Goal: Check status: Check status

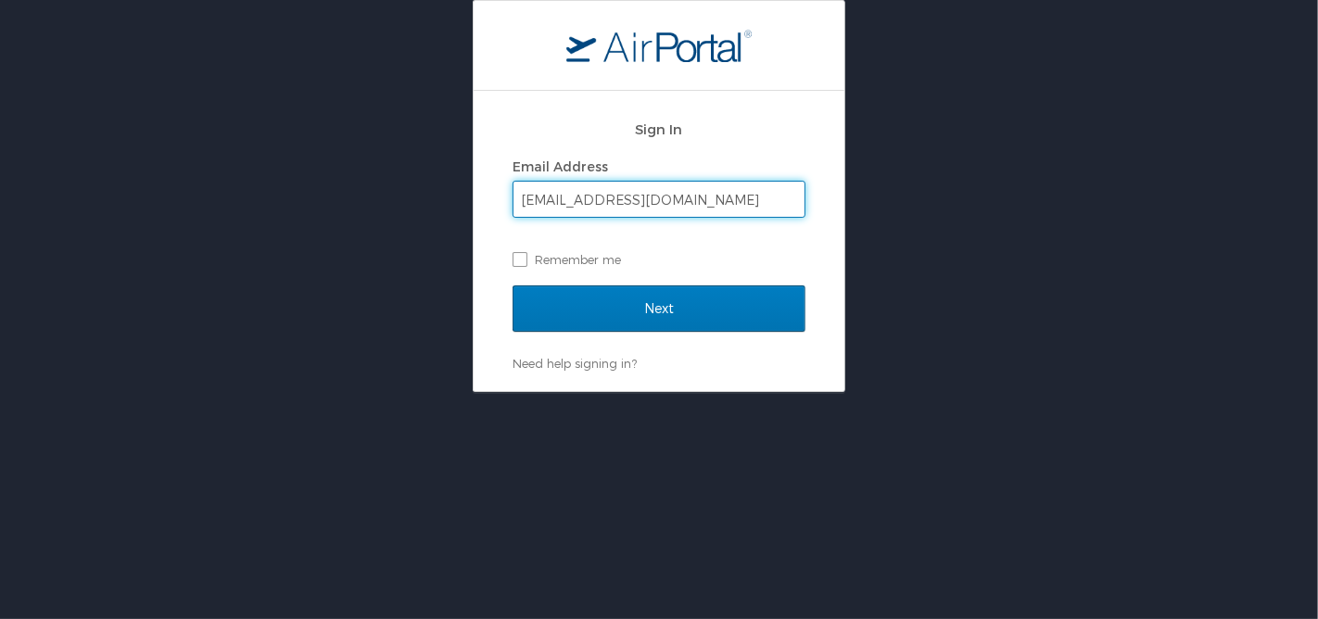
type input "deannal@lsu.edu"
click at [513, 286] on input "Next" at bounding box center [659, 309] width 293 height 46
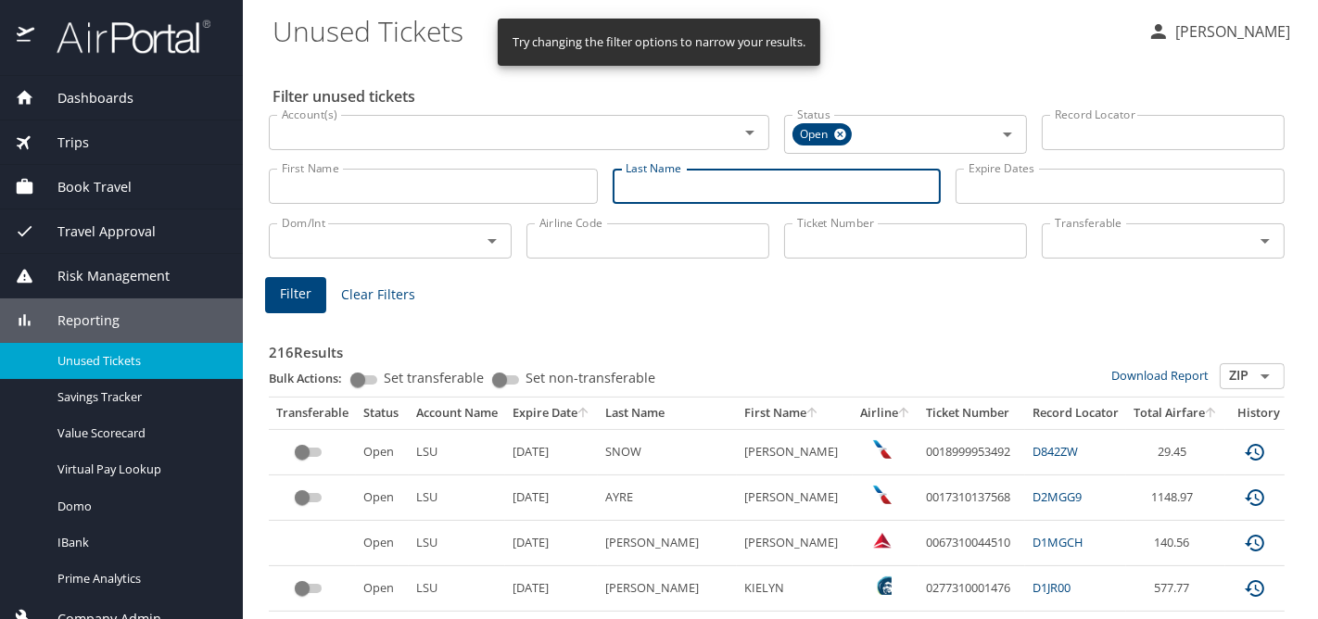
click at [698, 190] on input "Last Name" at bounding box center [777, 186] width 329 height 35
type input "still"
click at [288, 289] on span "Filter" at bounding box center [296, 294] width 32 height 23
